Goal: Task Accomplishment & Management: Manage account settings

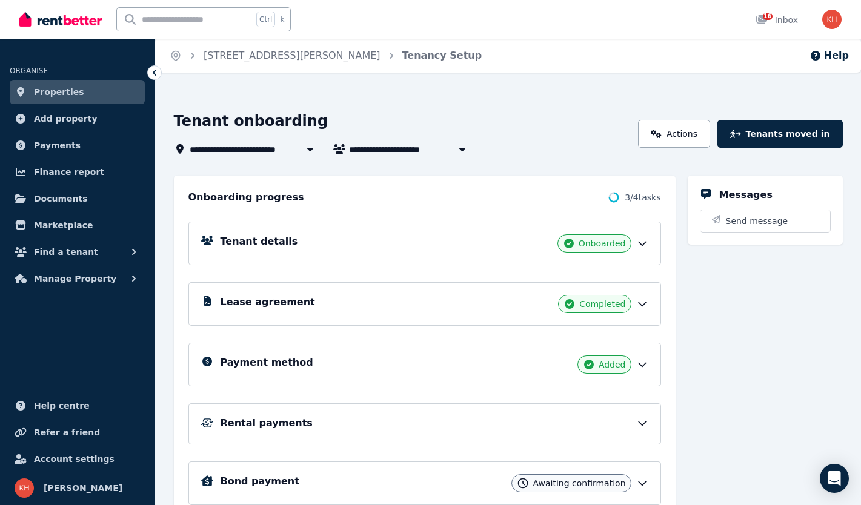
click at [88, 93] on link "Properties" at bounding box center [77, 92] width 135 height 24
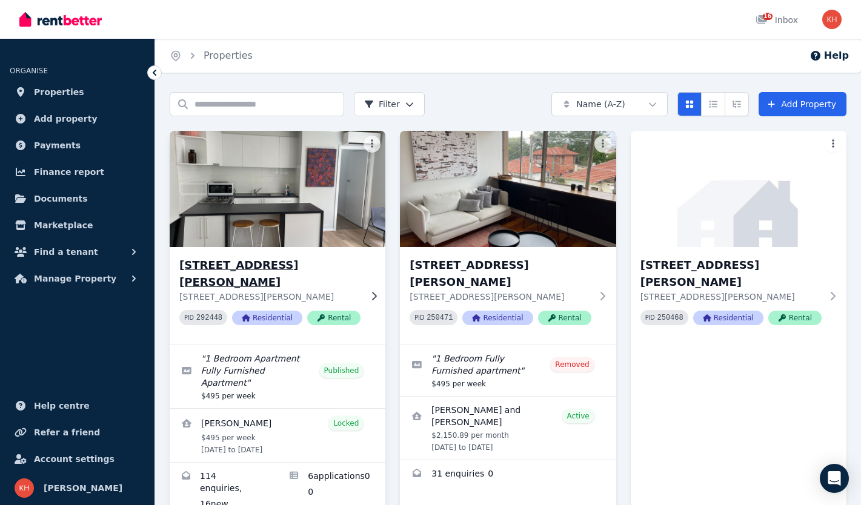
click at [264, 291] on p "[STREET_ADDRESS][PERSON_NAME]" at bounding box center [269, 297] width 181 height 12
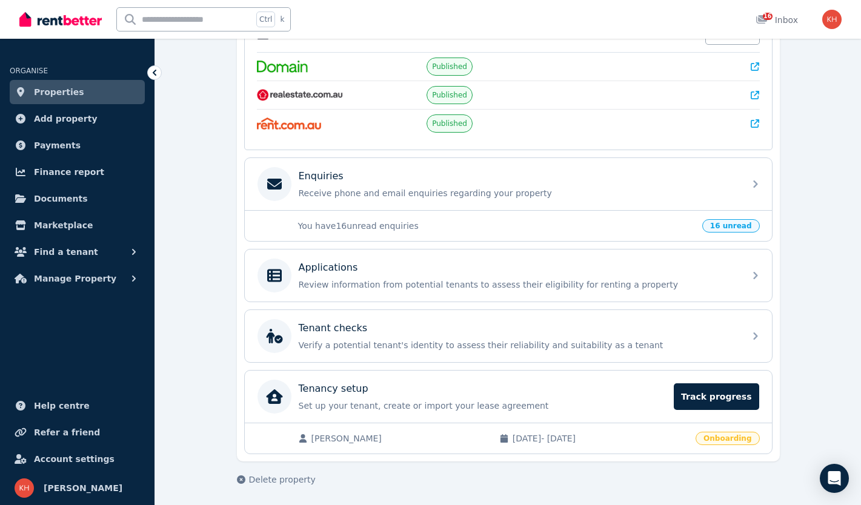
scroll to position [279, 0]
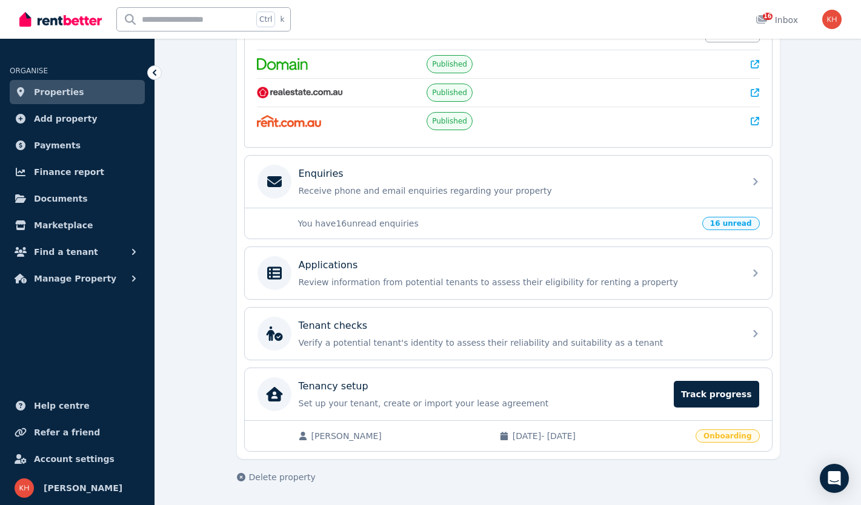
drag, startPoint x: 413, startPoint y: 437, endPoint x: 310, endPoint y: 440, distance: 103.0
click at [310, 440] on div "[PERSON_NAME]" at bounding box center [392, 436] width 189 height 12
drag, startPoint x: 310, startPoint y: 440, endPoint x: 325, endPoint y: 439, distance: 15.3
copy span "[PERSON_NAME]"
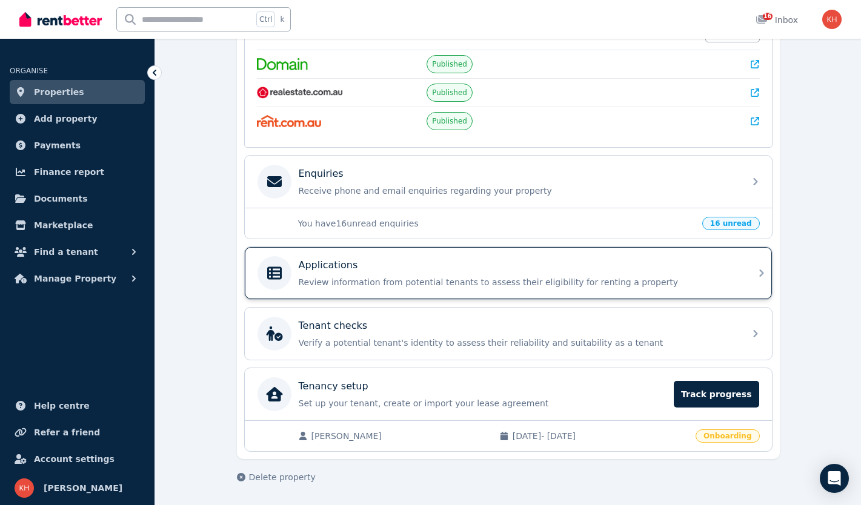
click at [406, 276] on div "Applications Review information from potential tenants to assess their eligibil…" at bounding box center [518, 273] width 439 height 30
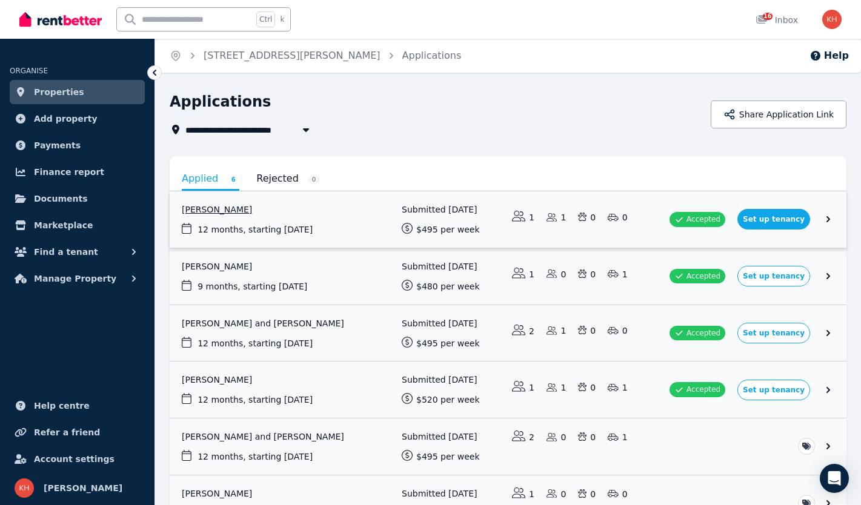
click at [309, 229] on link "View application: Guruchandran Anbazhagan" at bounding box center [508, 219] width 677 height 56
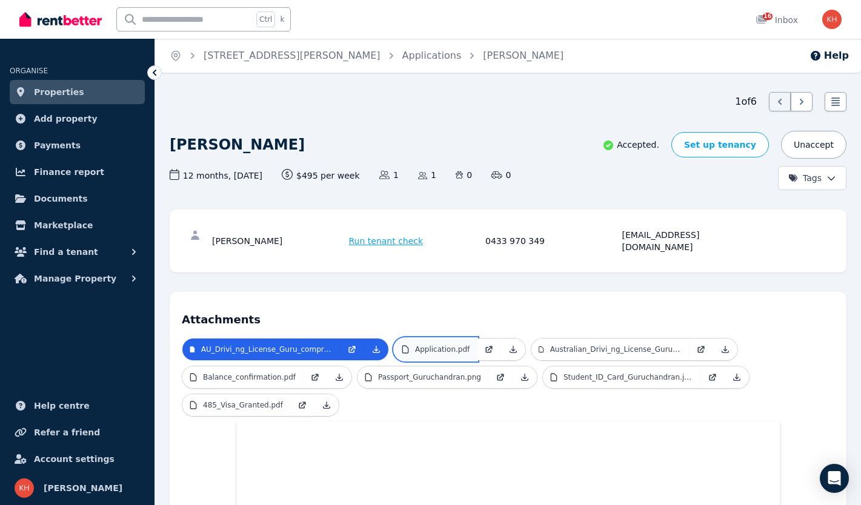
click at [452, 345] on p "Application.pdf" at bounding box center [442, 350] width 55 height 10
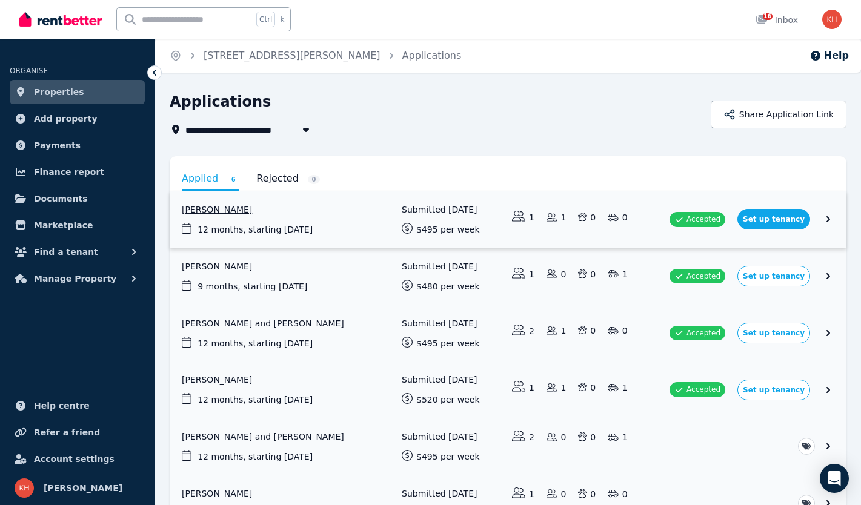
click at [830, 213] on link "View application: Guruchandran Anbazhagan" at bounding box center [508, 219] width 677 height 56
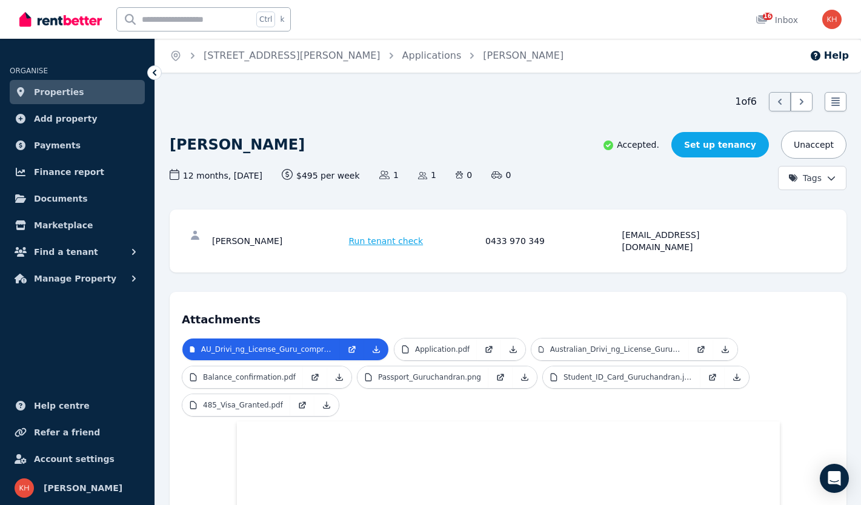
click at [704, 144] on link "Set up tenancy" at bounding box center [720, 144] width 98 height 25
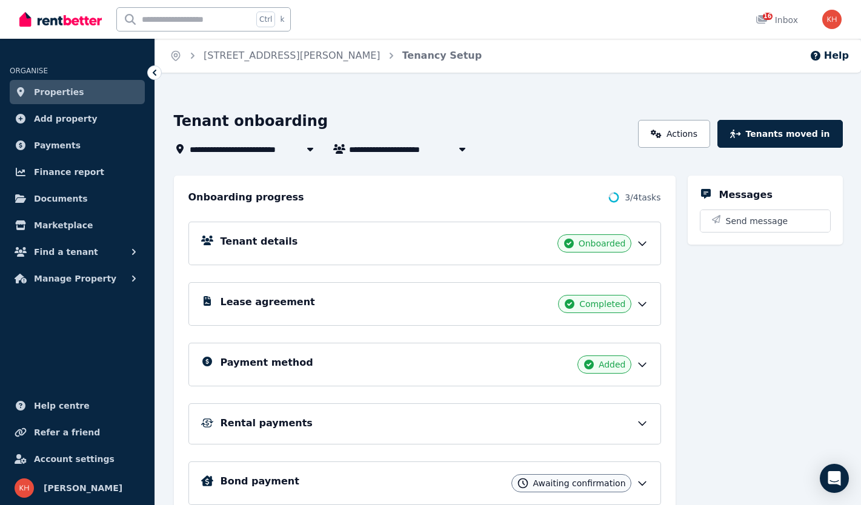
click at [568, 434] on div "Rental payments" at bounding box center [424, 423] width 472 height 41
click at [640, 423] on icon at bounding box center [641, 424] width 7 height 4
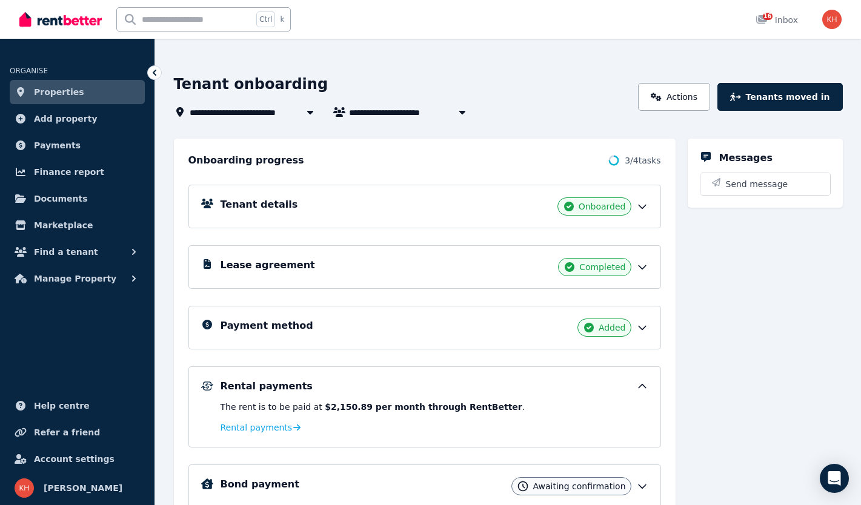
scroll to position [96, 0]
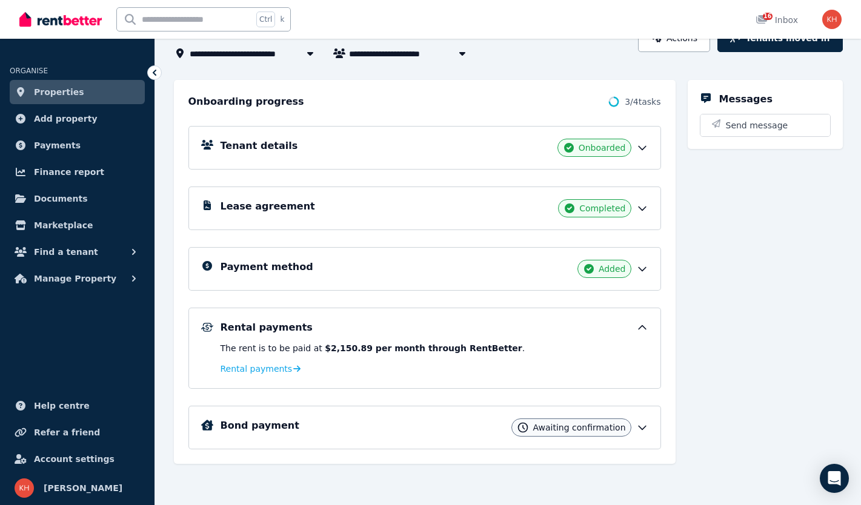
click at [638, 423] on icon at bounding box center [642, 428] width 12 height 12
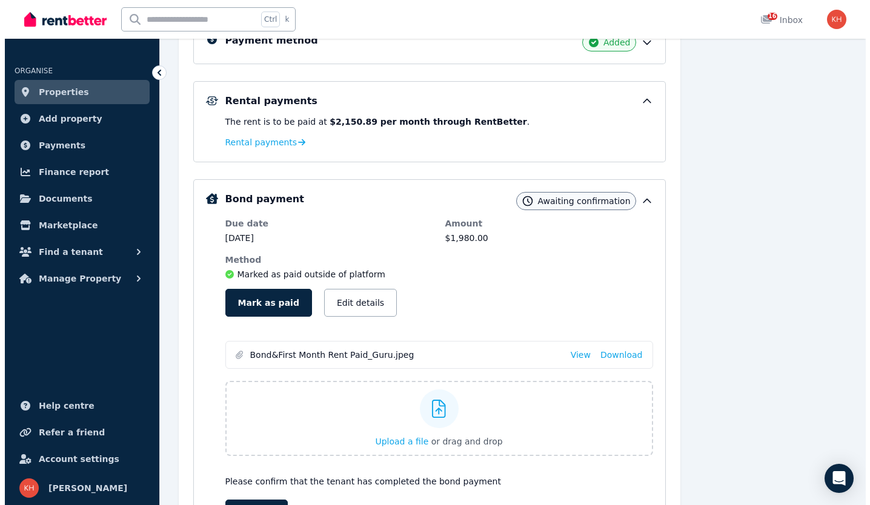
scroll to position [328, 0]
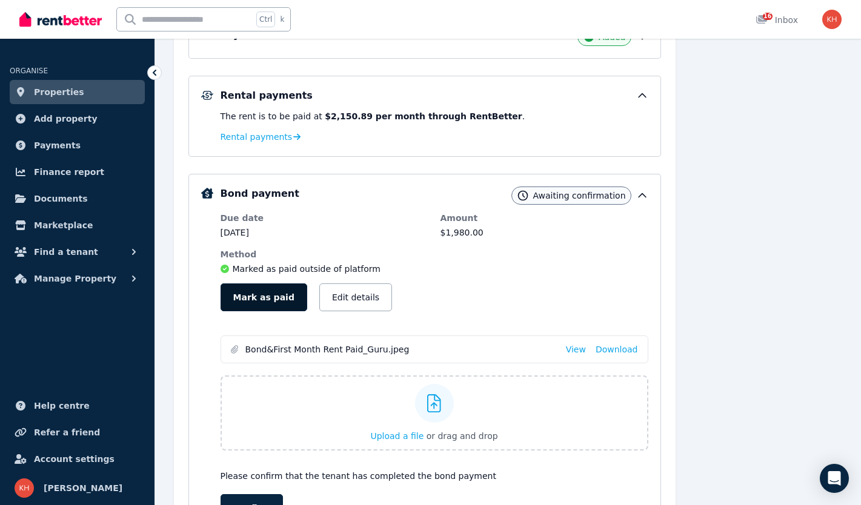
click at [259, 298] on button "Mark as paid" at bounding box center [263, 297] width 87 height 28
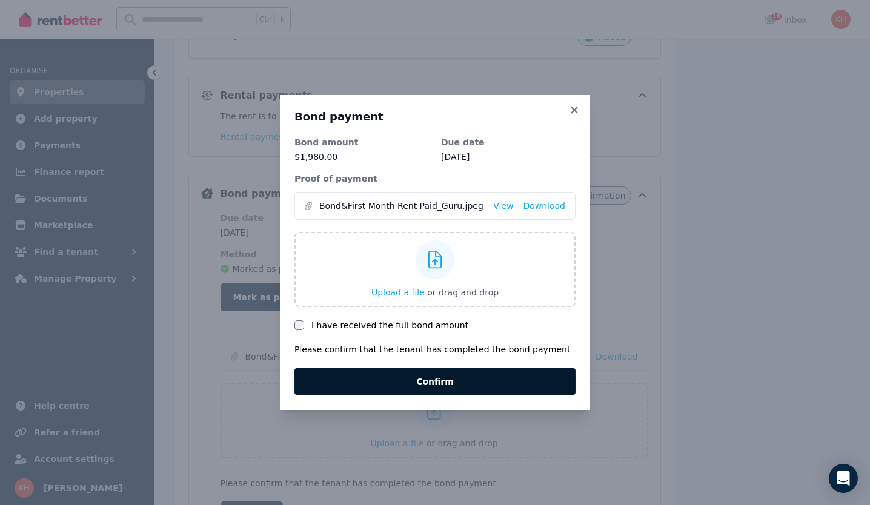
click at [440, 375] on button "Confirm" at bounding box center [434, 382] width 281 height 28
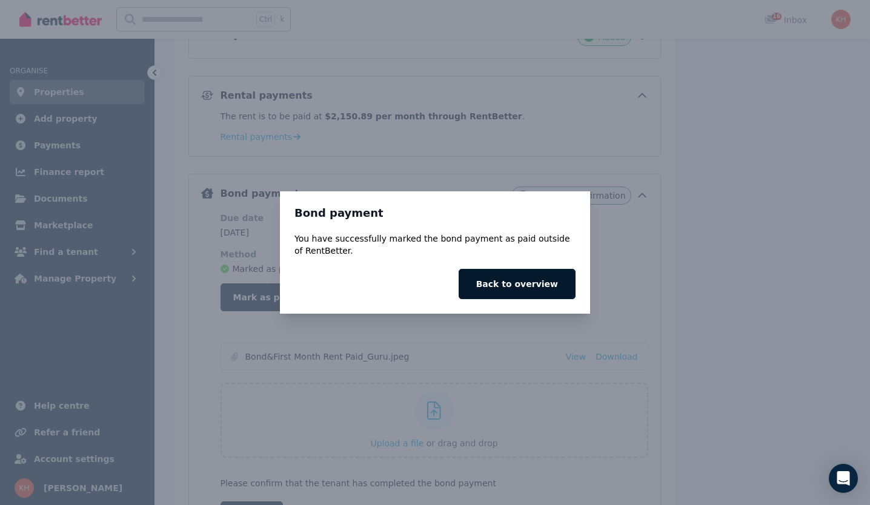
click at [558, 274] on button "Back to overview" at bounding box center [516, 284] width 117 height 30
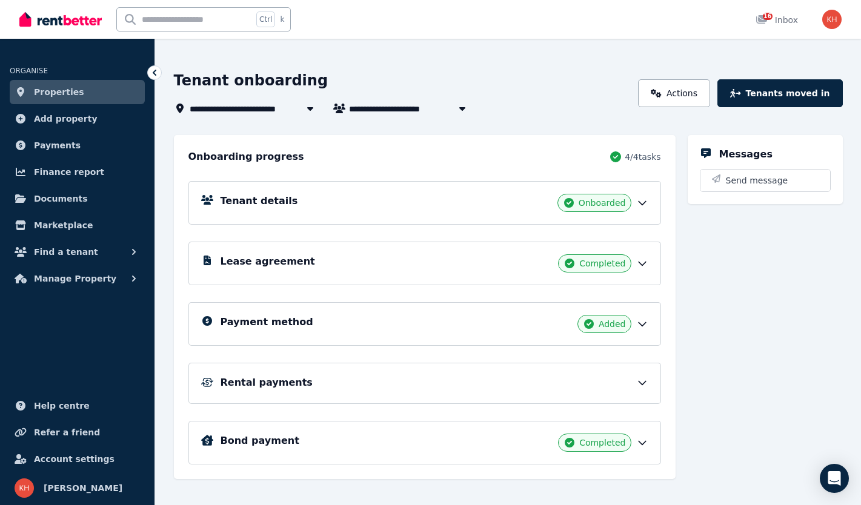
scroll to position [56, 0]
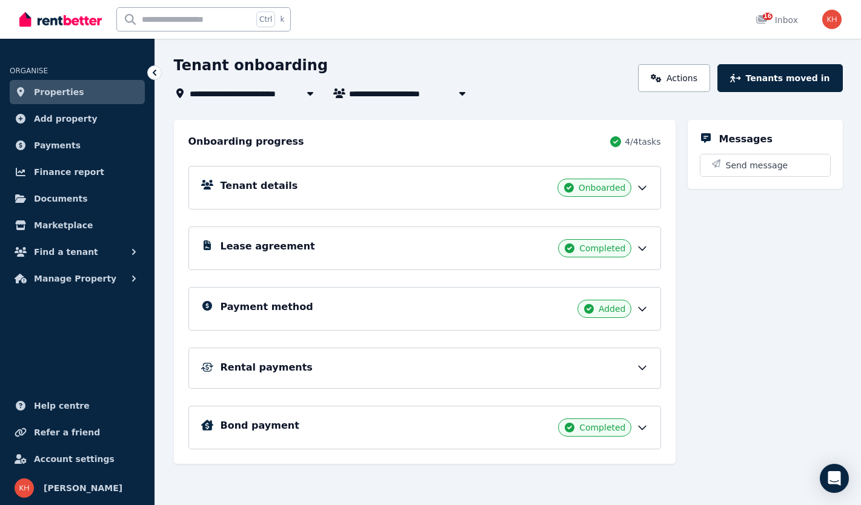
click at [643, 368] on icon at bounding box center [641, 368] width 7 height 4
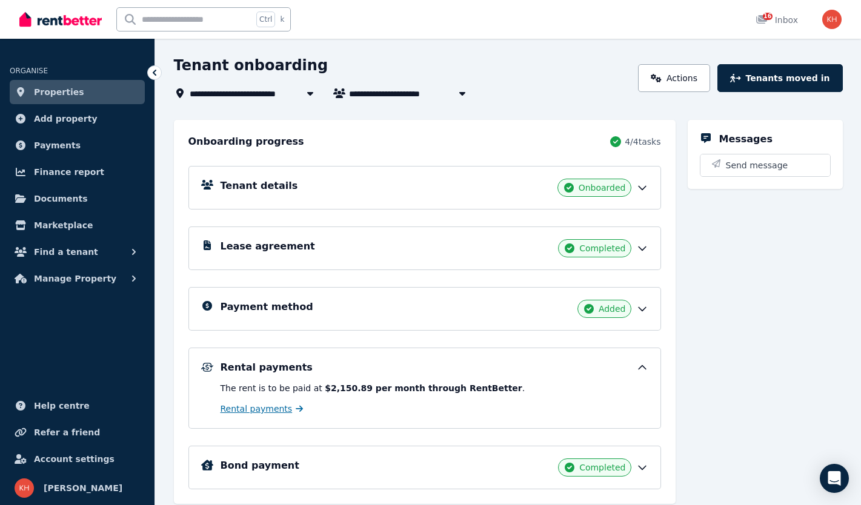
click at [250, 412] on span "Rental payments" at bounding box center [256, 409] width 72 height 12
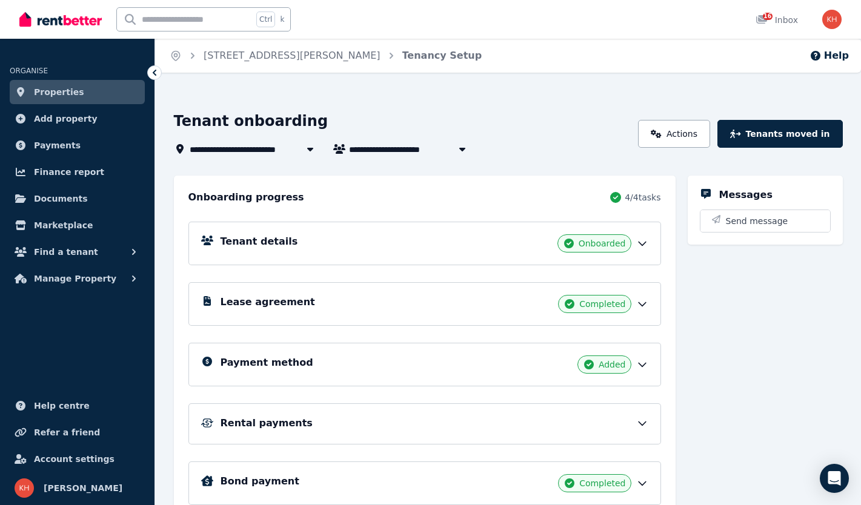
scroll to position [56, 0]
